Goal: Obtain resource: Obtain resource

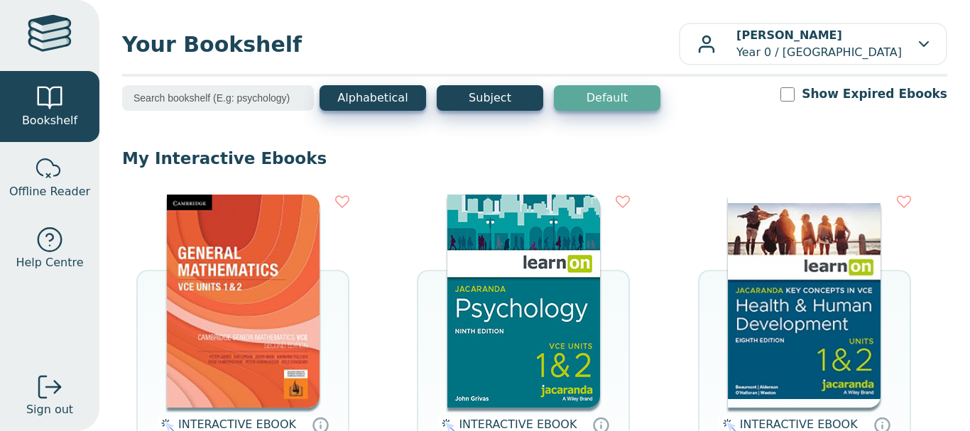
scroll to position [166, 0]
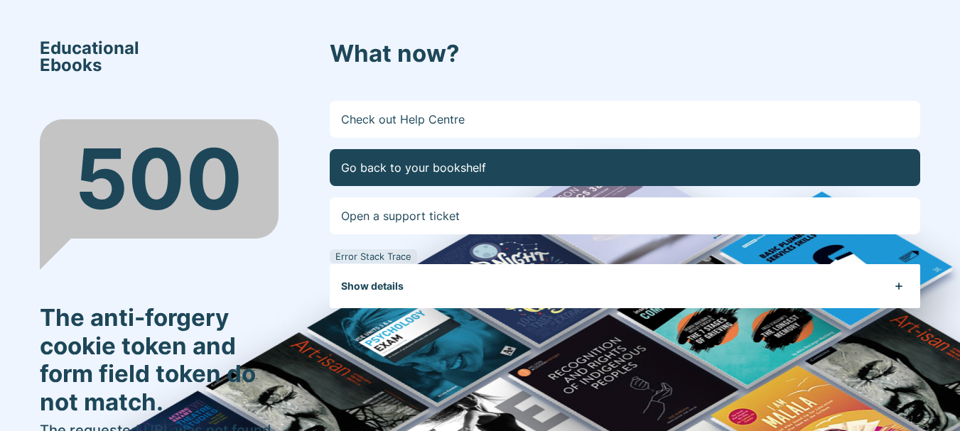
click at [413, 161] on link "Go back to your bookshelf" at bounding box center [625, 167] width 590 height 37
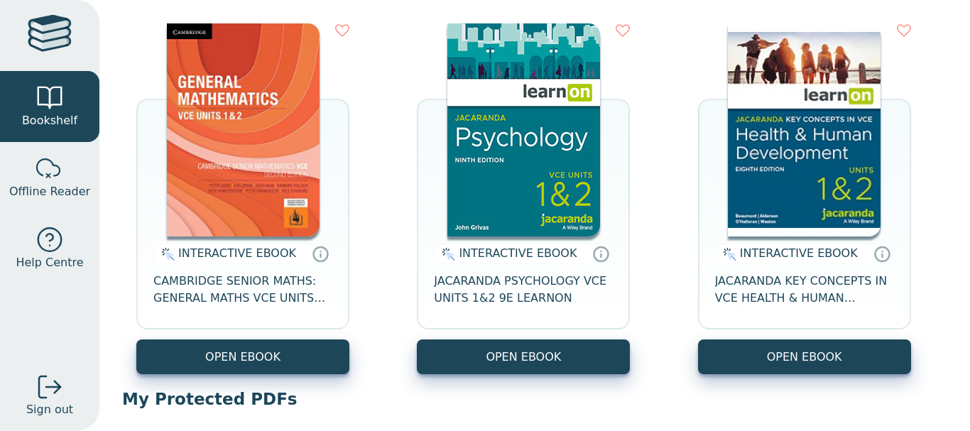
scroll to position [183, 0]
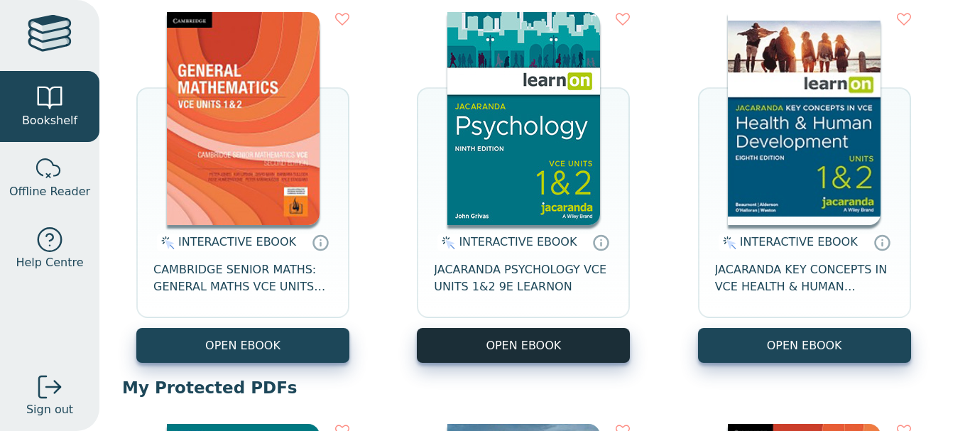
click at [472, 338] on button "OPEN EBOOK" at bounding box center [523, 345] width 213 height 35
